Goal: Task Accomplishment & Management: Complete application form

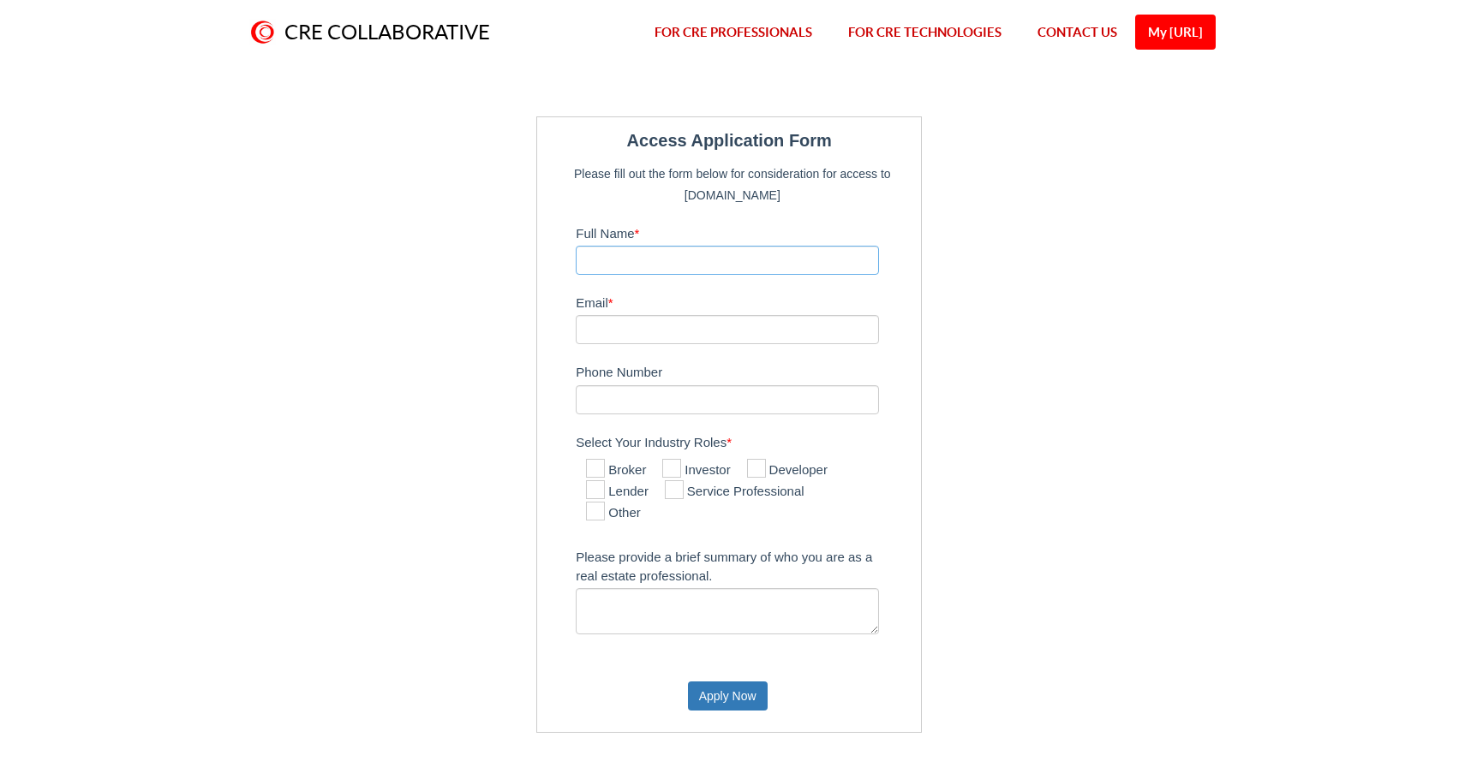
click at [766, 265] on input "Full Name *" at bounding box center [727, 260] width 303 height 29
click at [816, 254] on input "Full Name *" at bounding box center [727, 260] width 303 height 29
click at [605, 518] on icon at bounding box center [595, 511] width 19 height 19
click at [597, 518] on input "Other" at bounding box center [591, 512] width 11 height 11
checkbox input "true"
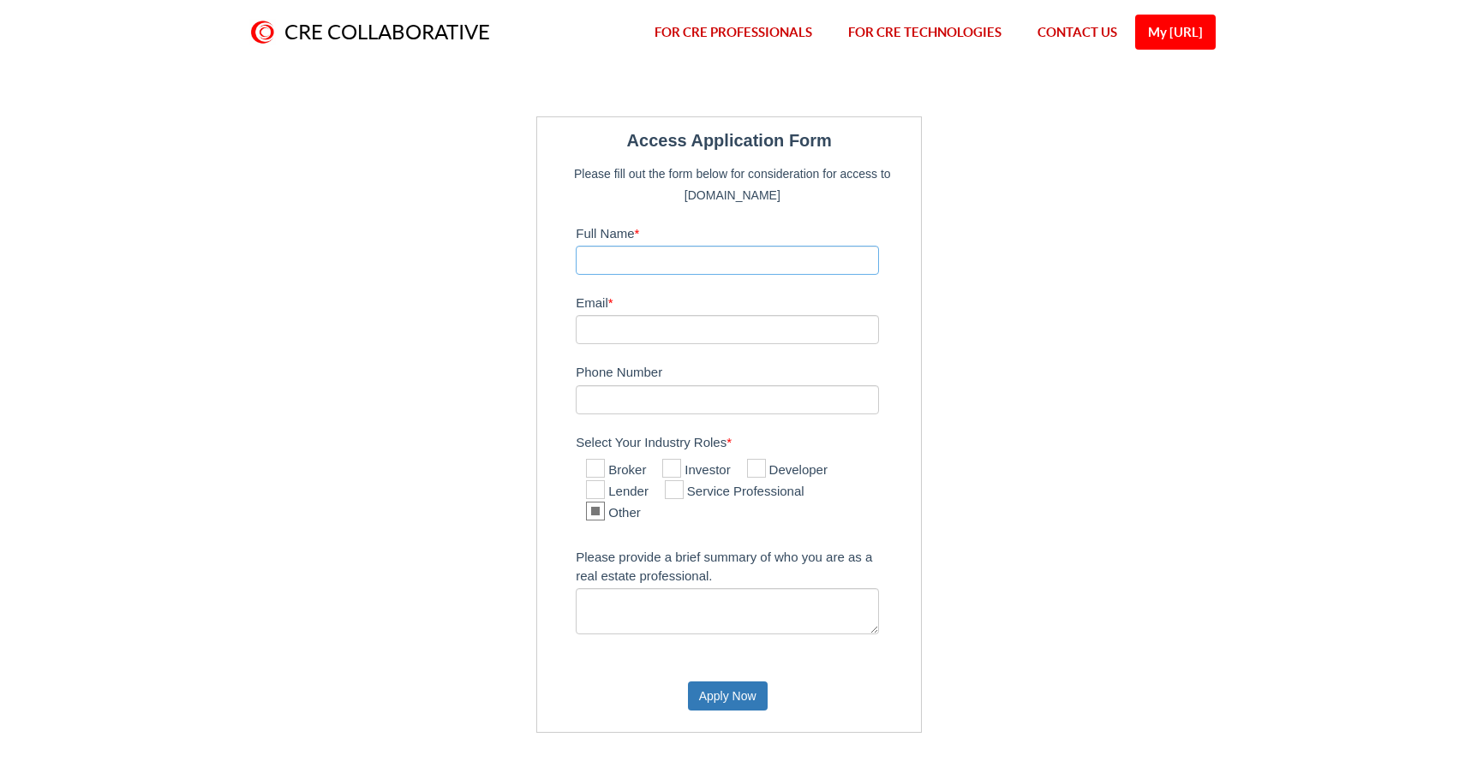
click at [666, 253] on input "Full Name *" at bounding box center [727, 260] width 303 height 29
type input "[PERSON_NAME]"
click at [664, 329] on input "Email *" at bounding box center [727, 329] width 303 height 29
click at [695, 328] on input "Email *" at bounding box center [727, 329] width 303 height 29
type input "[PERSON_NAME]"
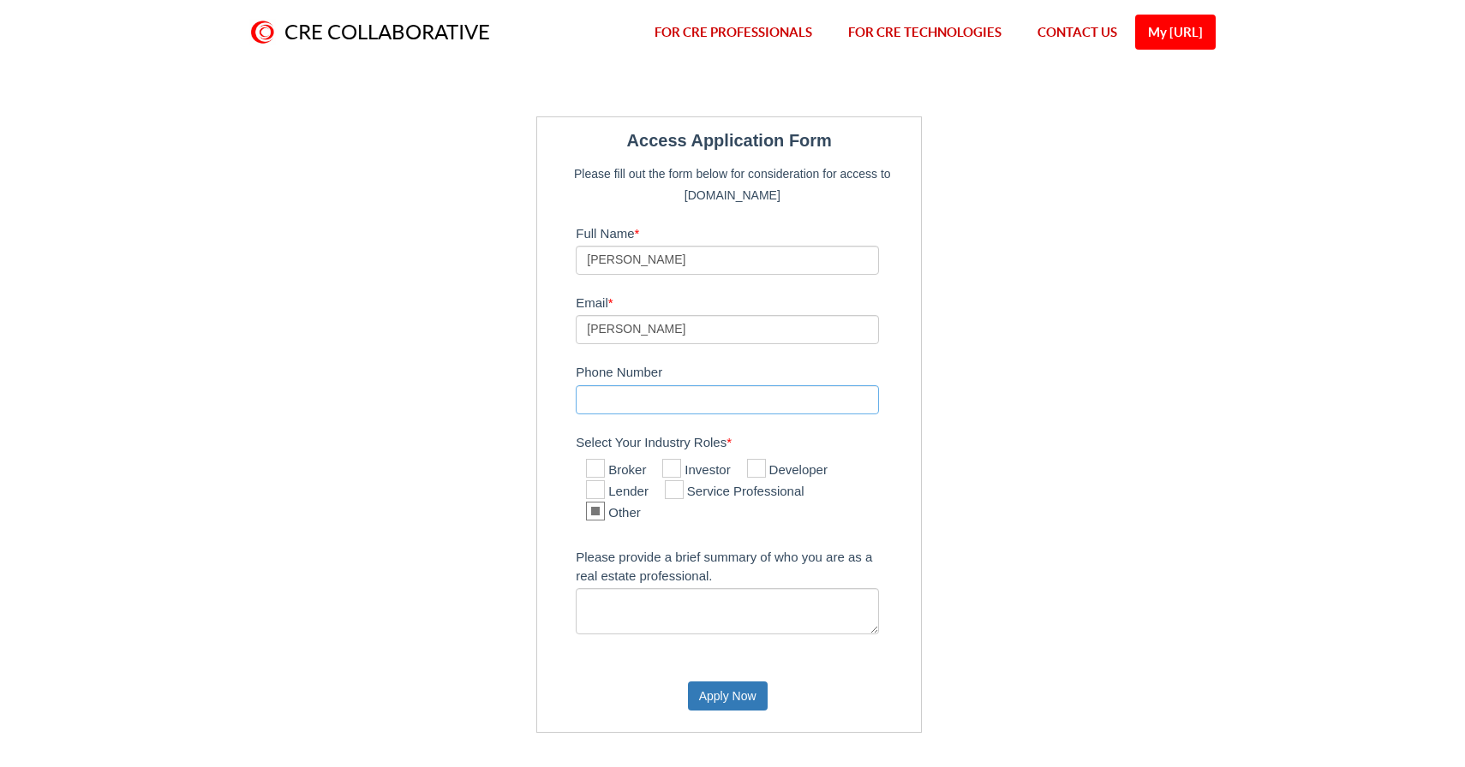
click at [693, 410] on input "Phone Number" at bounding box center [727, 399] width 303 height 29
click at [721, 694] on button "Apply Now" at bounding box center [728, 696] width 80 height 29
click at [711, 525] on div "Broker Investor Developer Lender Service Professional Other" at bounding box center [727, 492] width 303 height 75
click at [720, 693] on button "Apply Now" at bounding box center [728, 696] width 80 height 29
click at [637, 333] on input "[PERSON_NAME]" at bounding box center [727, 329] width 303 height 29
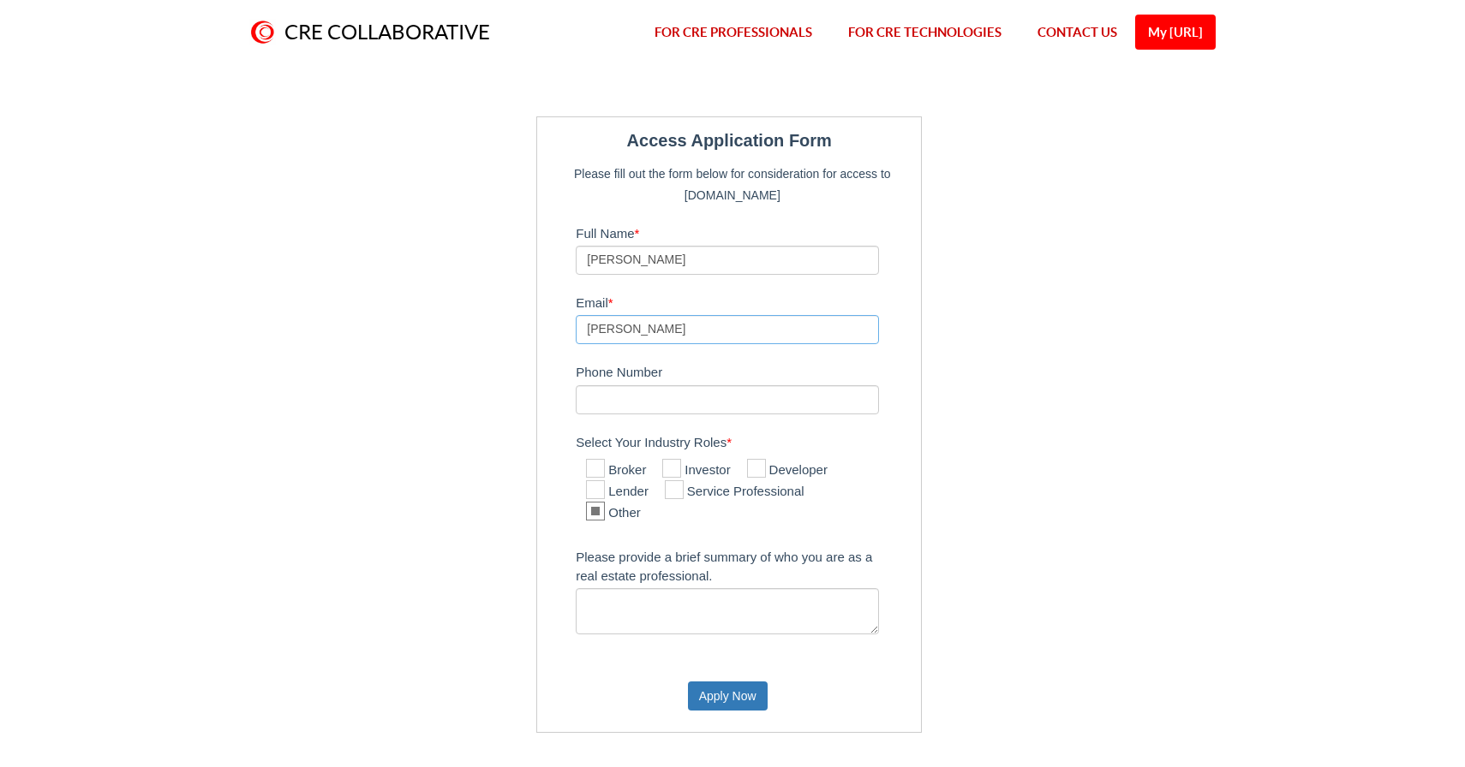
click at [637, 333] on input "[PERSON_NAME]" at bounding box center [727, 329] width 303 height 29
click at [668, 252] on input "[PERSON_NAME]" at bounding box center [727, 260] width 303 height 29
click at [666, 264] on input "[PERSON_NAME]" at bounding box center [727, 260] width 303 height 29
paste input "[PERSON_NAME]"
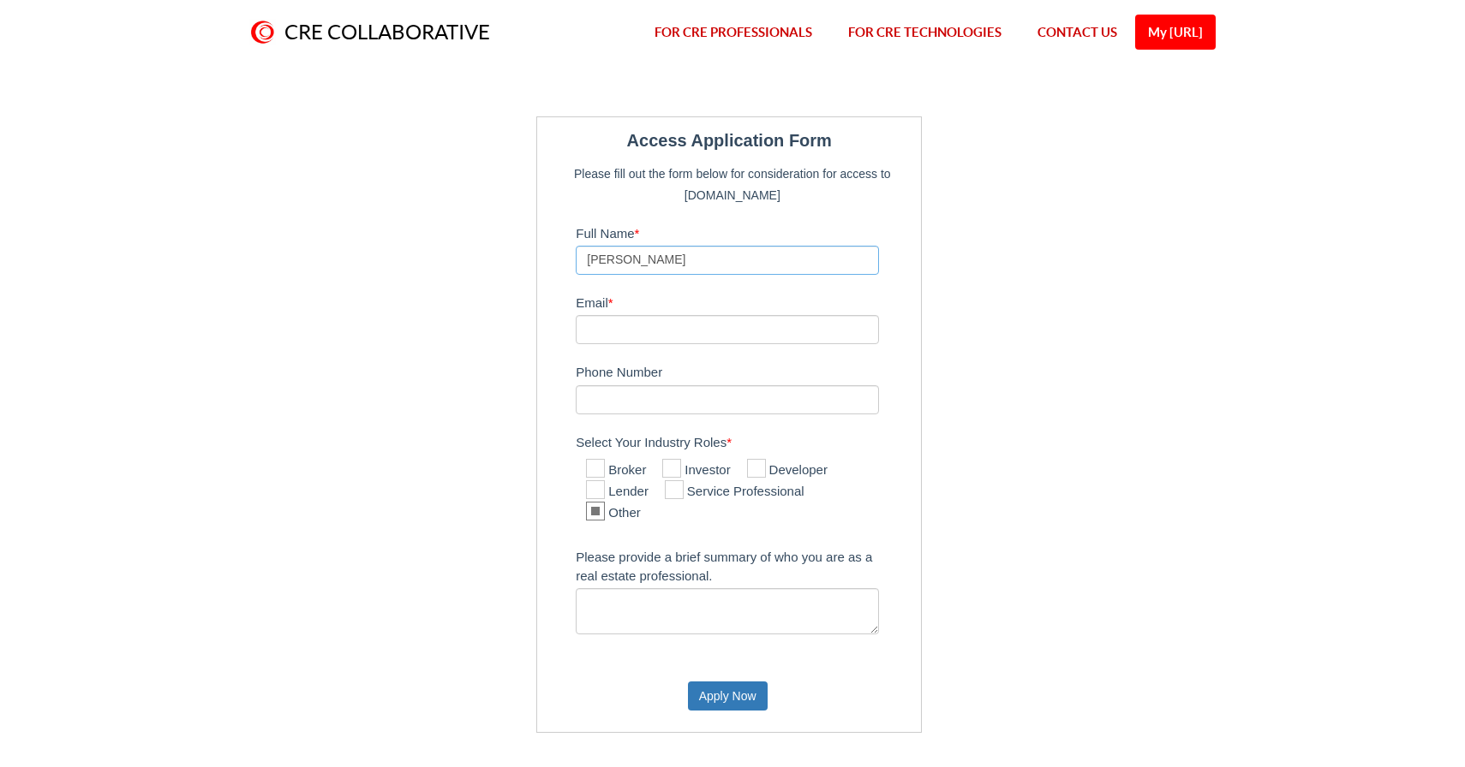
type input "[PERSON_NAME]"
click at [637, 328] on input "Email *" at bounding box center [727, 329] width 303 height 29
type input "[EMAIL_ADDRESS][PERSON_NAME][DOMAIN_NAME]"
click at [713, 707] on button "Apply Now" at bounding box center [728, 696] width 80 height 29
click at [714, 707] on button "Apply Now" at bounding box center [728, 696] width 80 height 29
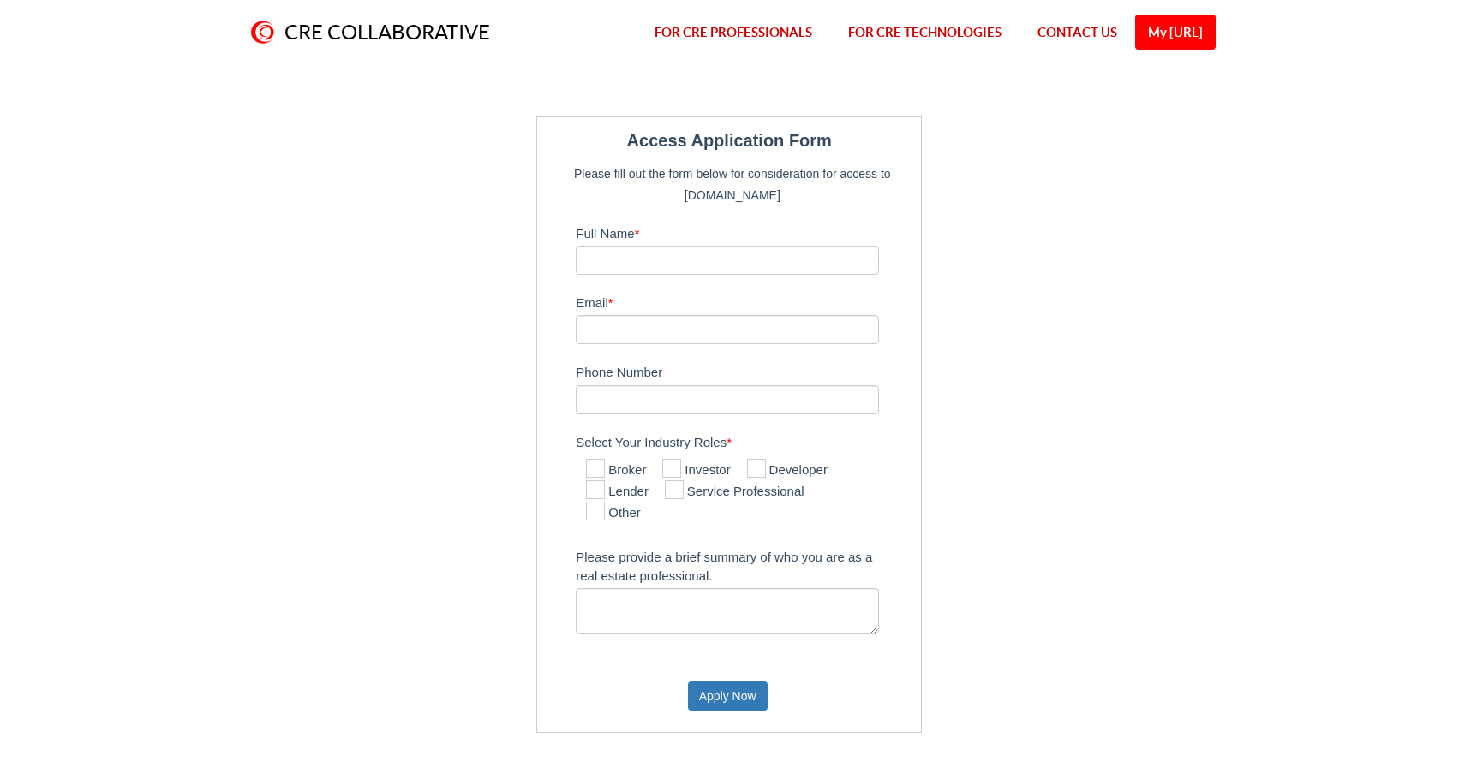
type input "[PERSON_NAME]"
type input "[EMAIL_ADDRESS][PERSON_NAME][DOMAIN_NAME]"
click at [595, 516] on icon at bounding box center [595, 511] width 19 height 19
click at [595, 516] on input "Other" at bounding box center [591, 512] width 11 height 11
checkbox input "true"
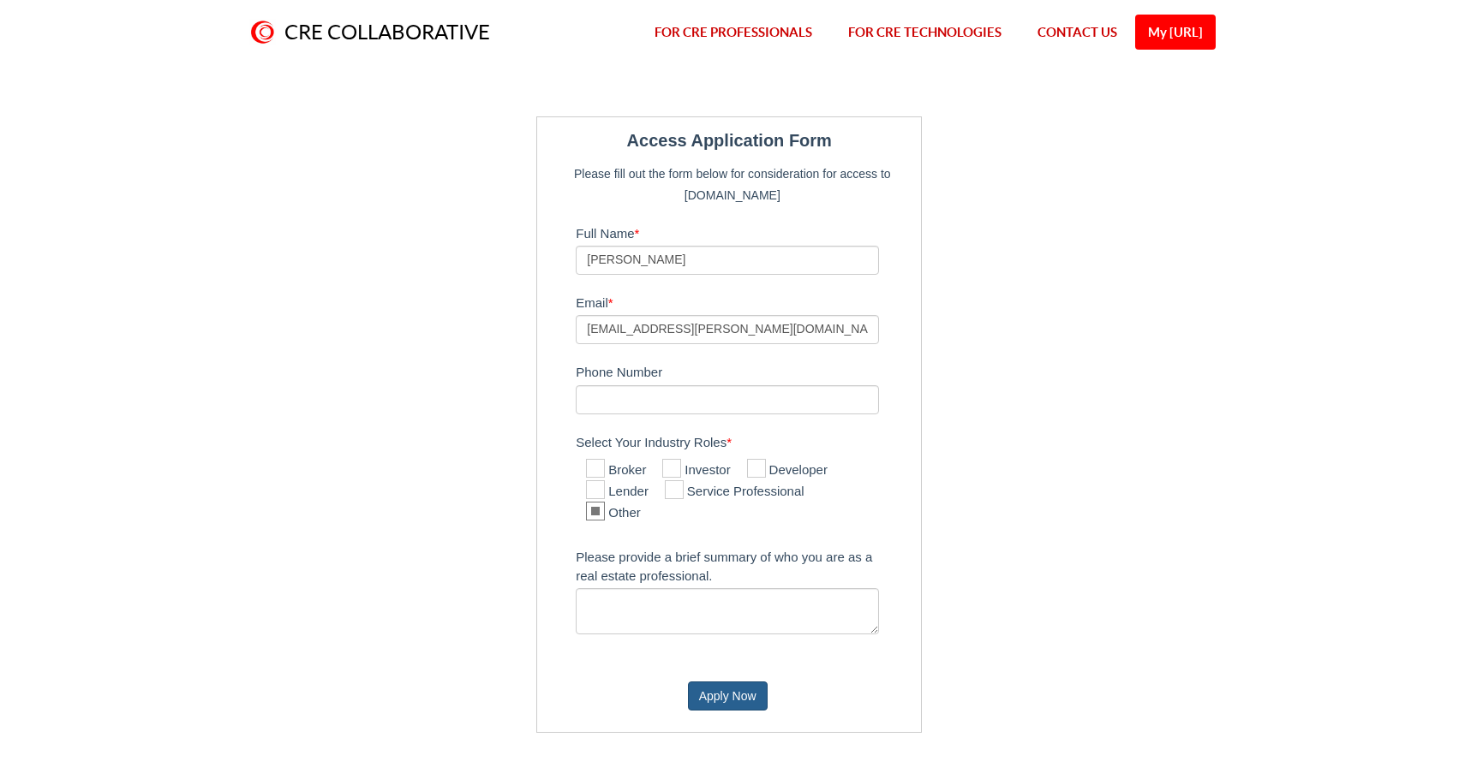
click at [729, 696] on button "Apply Now" at bounding box center [728, 696] width 80 height 29
type input "[PERSON_NAME]"
type input "[EMAIL_ADDRESS][PERSON_NAME][DOMAIN_NAME]"
